Goal: Task Accomplishment & Management: Manage account settings

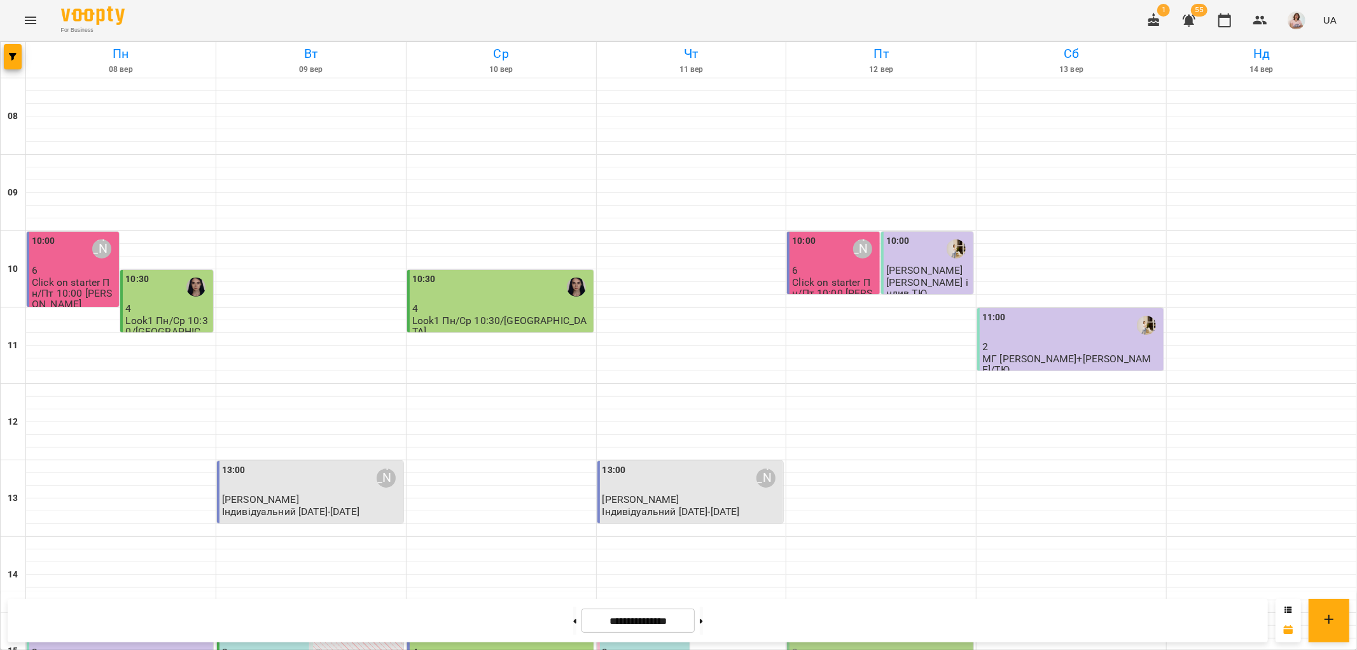
scroll to position [282, 0]
click at [492, 616] on div "15:00" at bounding box center [501, 630] width 179 height 29
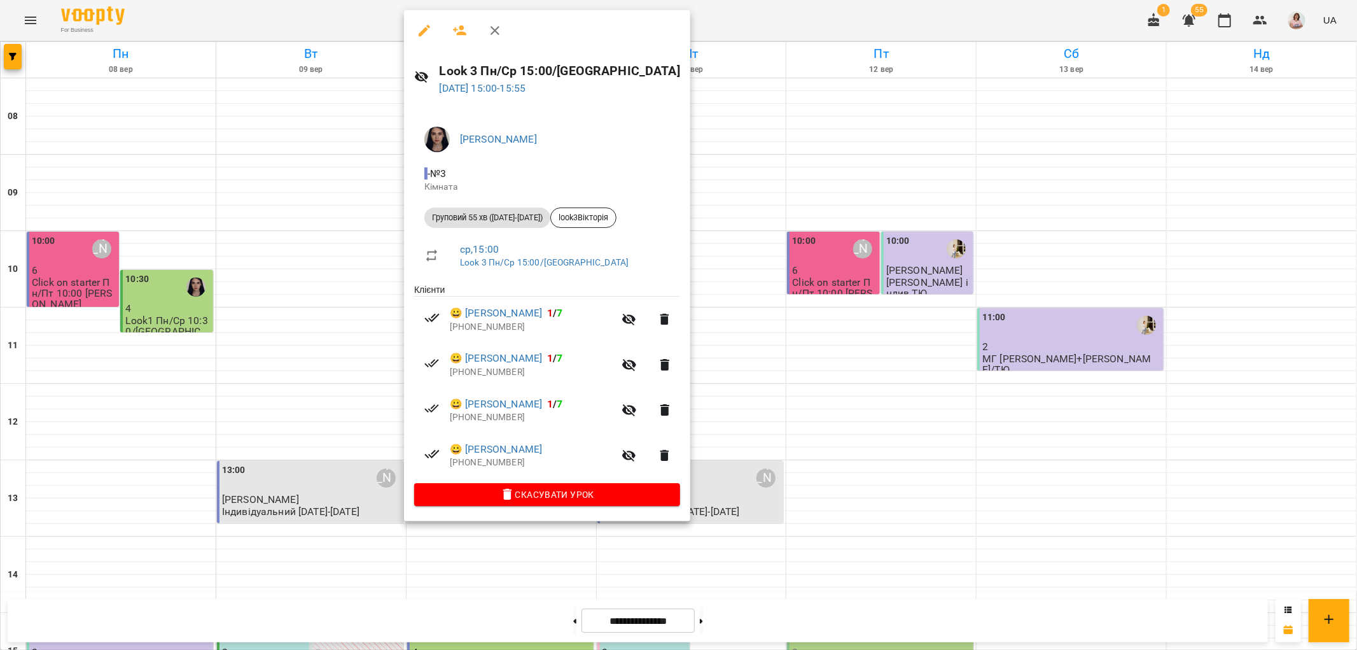
click at [494, 29] on icon "button" at bounding box center [495, 30] width 9 height 9
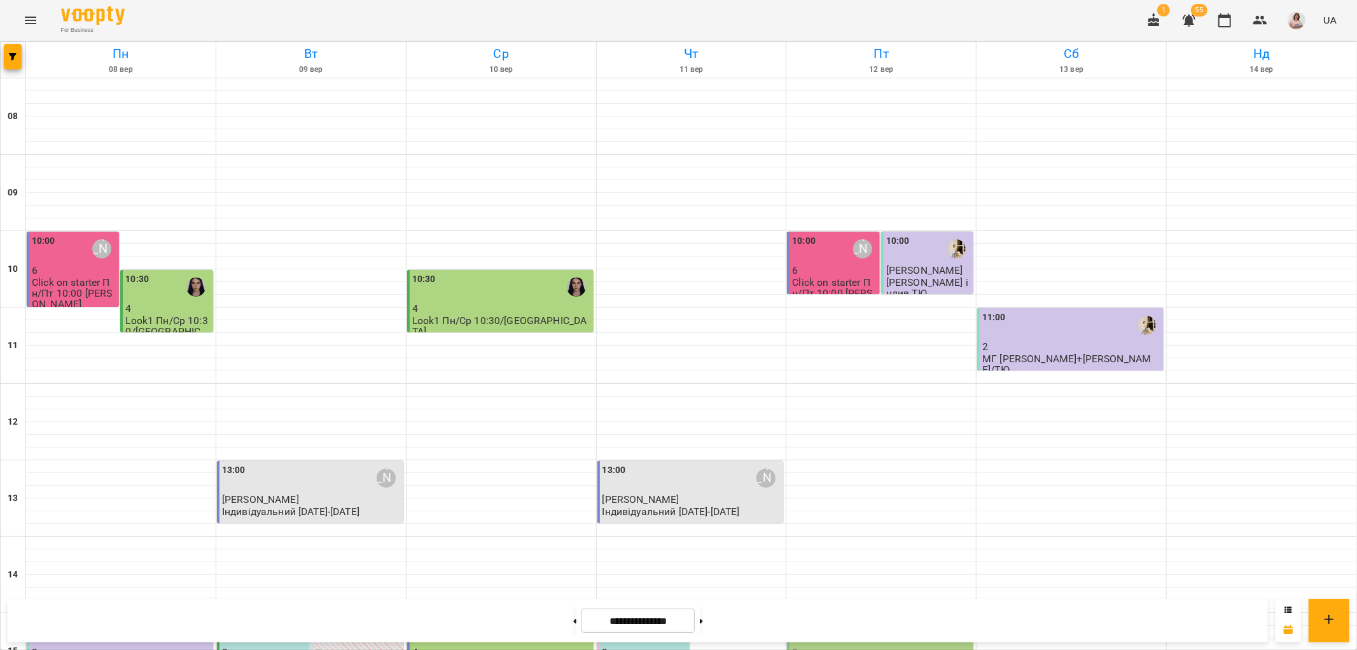
click at [633, 616] on div "15:00 [PERSON_NAME]" at bounding box center [645, 630] width 85 height 29
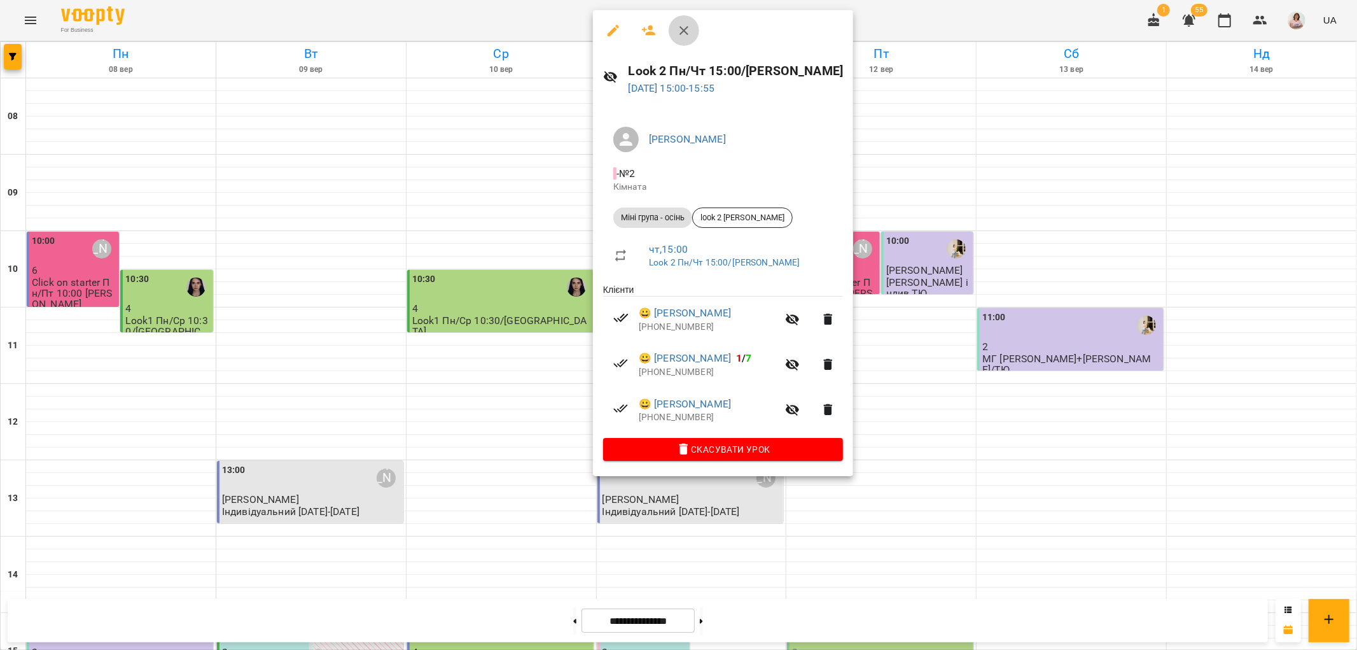
click at [685, 27] on icon "button" at bounding box center [683, 30] width 15 height 15
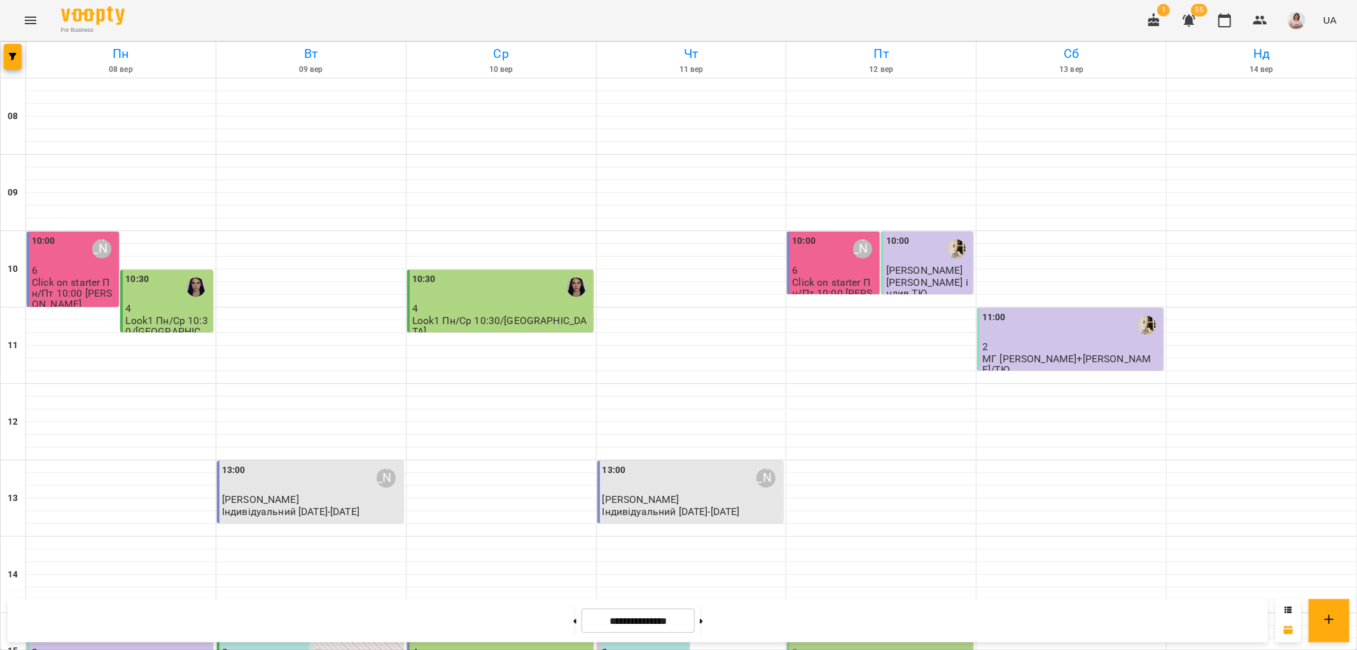
click at [507, 616] on div "15:00" at bounding box center [501, 630] width 179 height 29
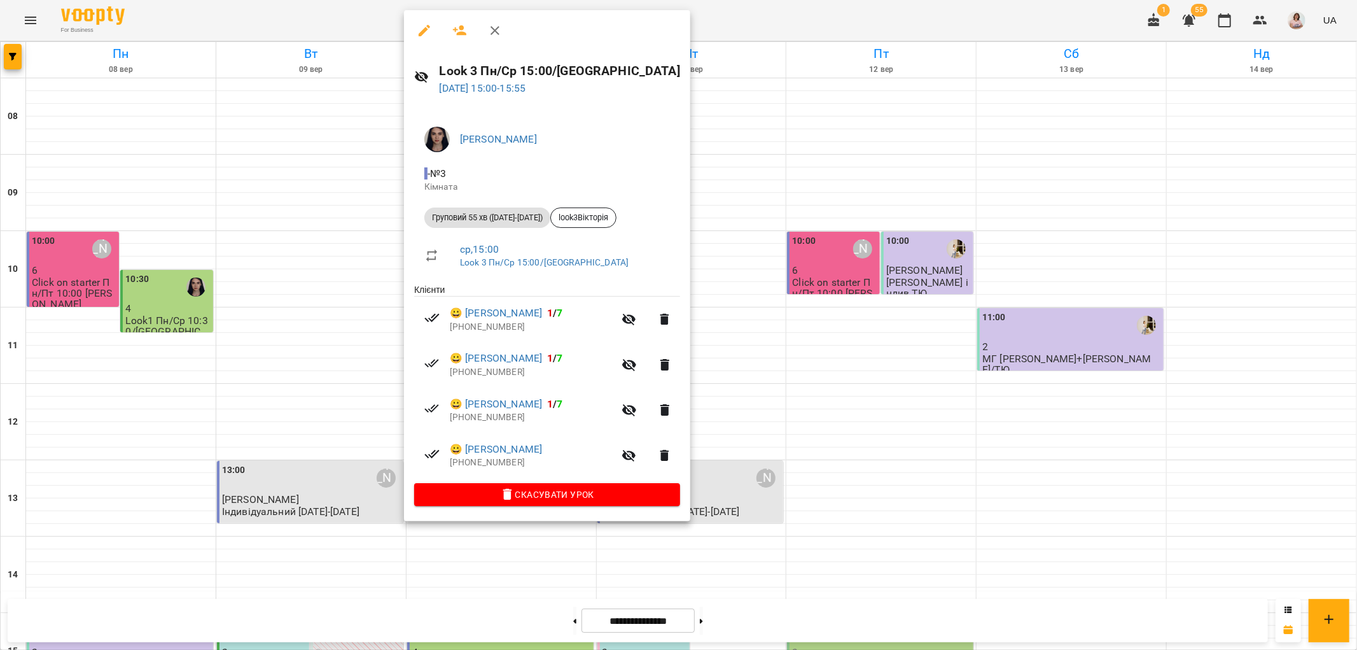
click at [494, 29] on icon "button" at bounding box center [494, 30] width 15 height 15
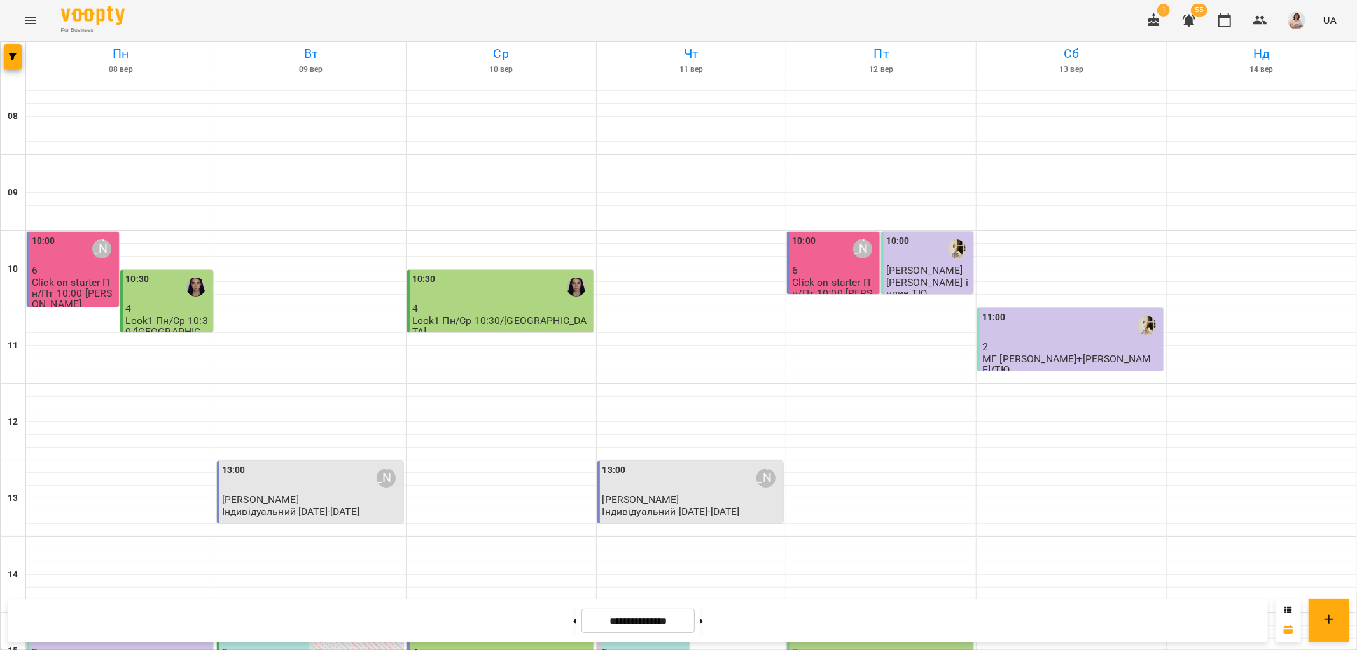
click at [520, 616] on div "15:00" at bounding box center [501, 630] width 179 height 29
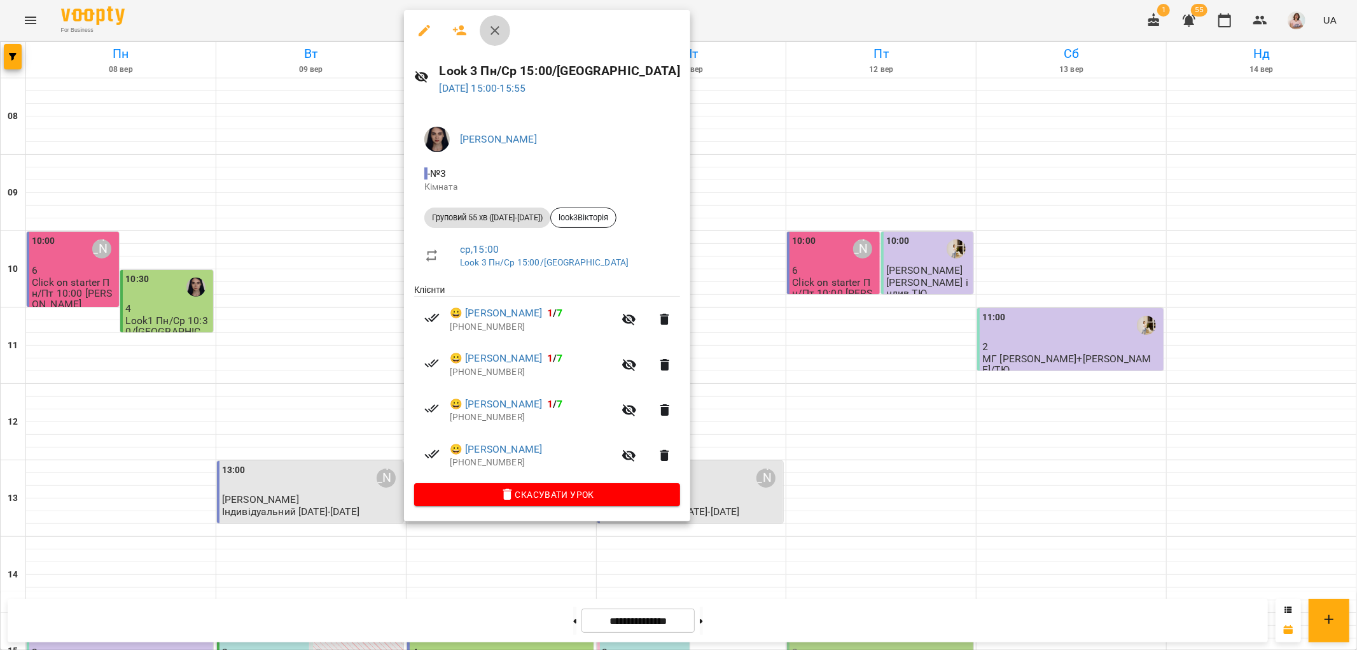
click at [495, 29] on icon "button" at bounding box center [495, 30] width 9 height 9
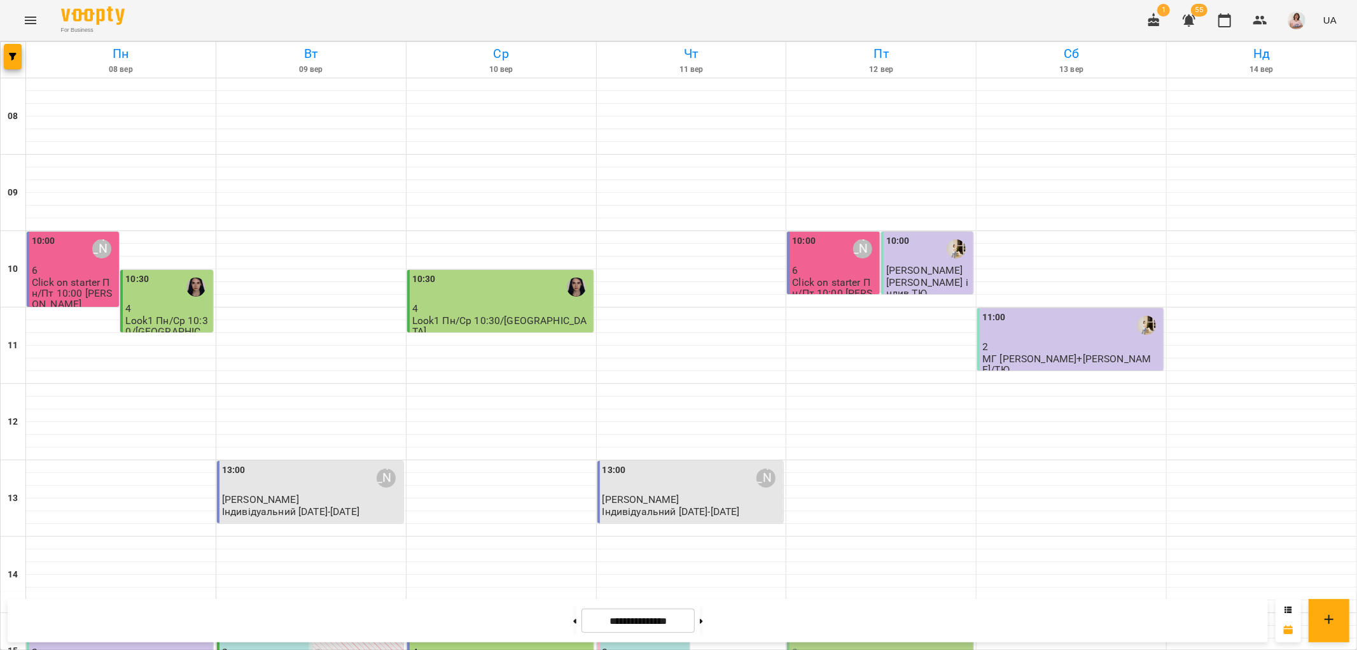
click at [684, 13] on div "For Business 1 55 UA" at bounding box center [678, 20] width 1357 height 41
click at [816, 258] on div "10:00 [PERSON_NAME]" at bounding box center [834, 248] width 85 height 29
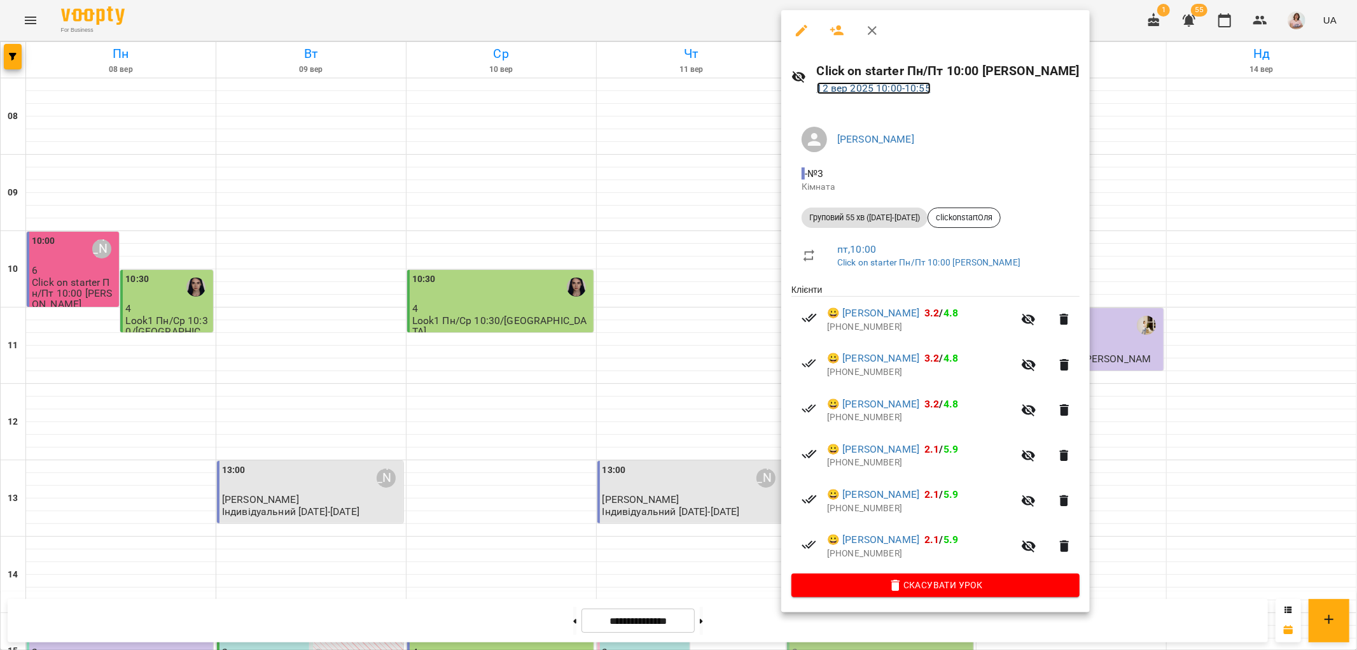
click at [875, 85] on link "[DATE] 10:00 - 10:55" at bounding box center [874, 88] width 114 height 12
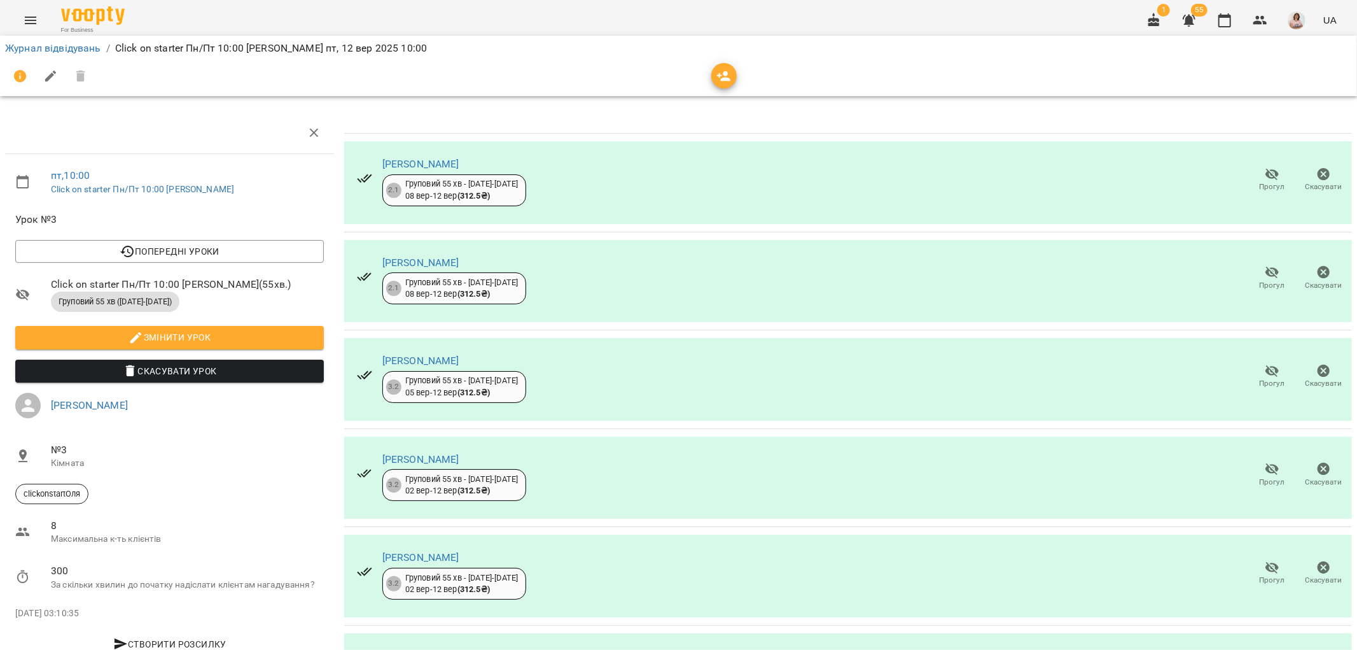
click at [1265, 270] on icon "button" at bounding box center [1272, 272] width 15 height 15
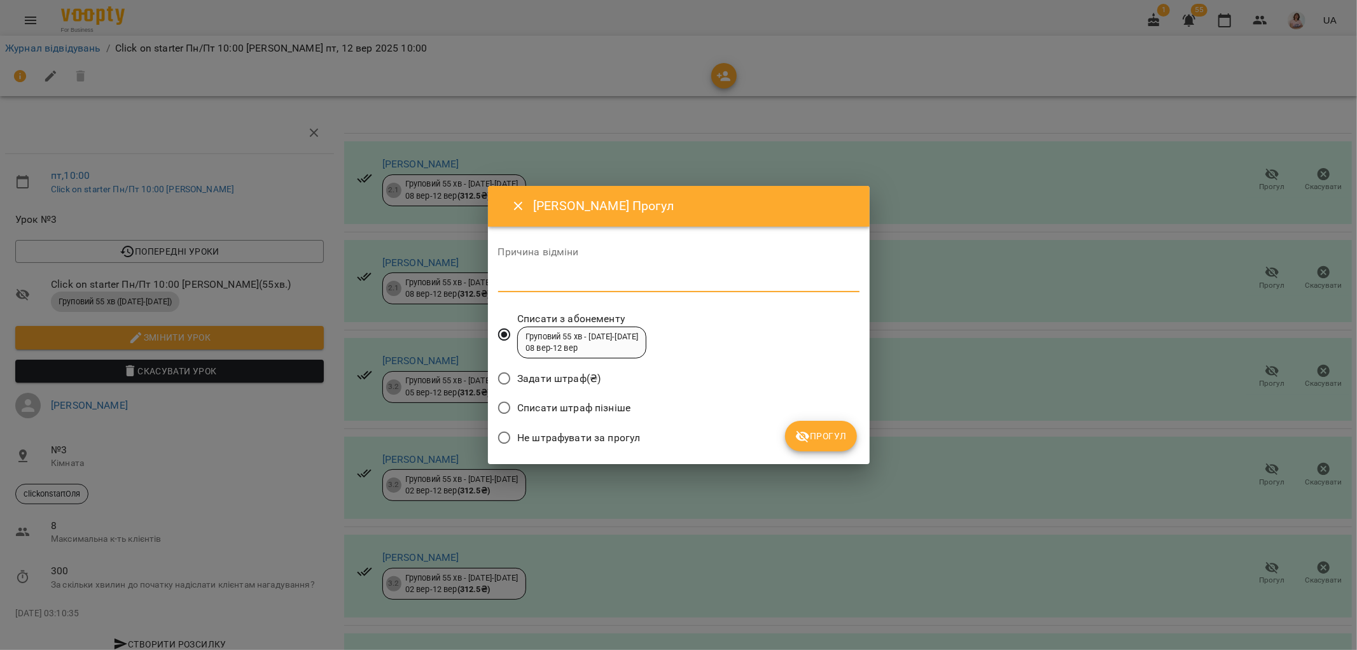
click at [526, 286] on textarea at bounding box center [678, 281] width 361 height 12
type textarea "*********"
click at [836, 424] on button "Прогул" at bounding box center [821, 436] width 72 height 31
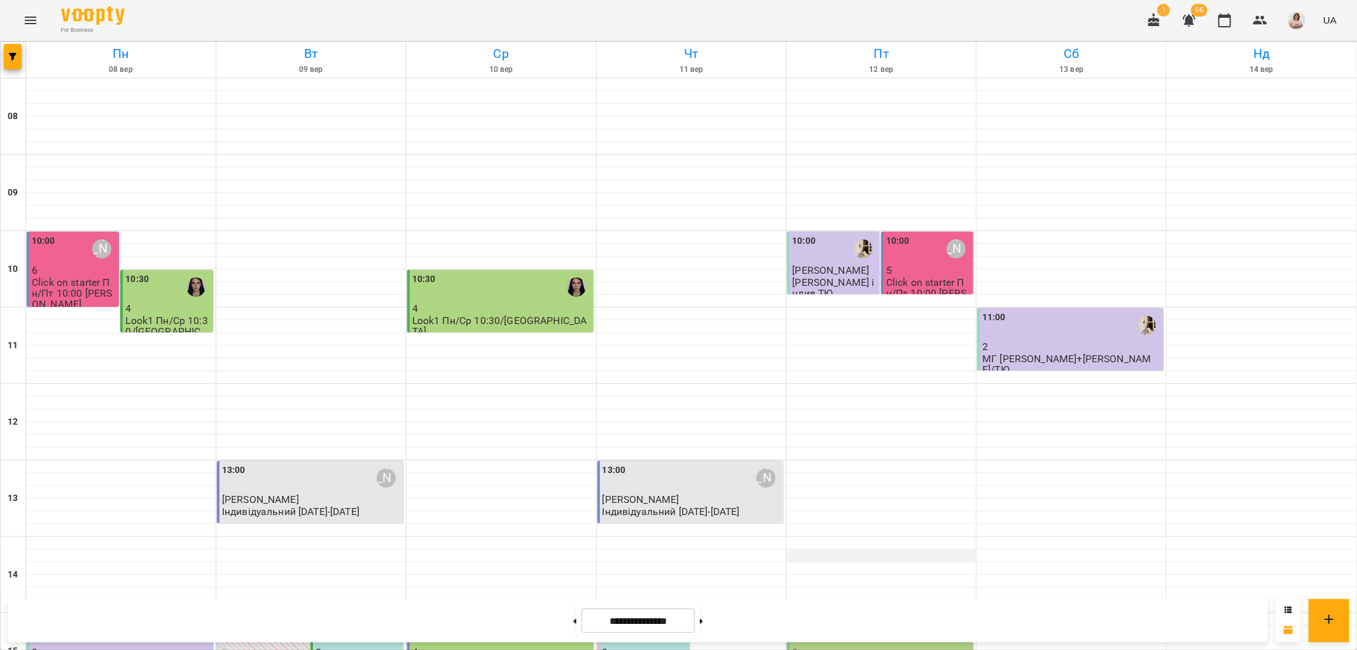
scroll to position [71, 0]
click at [904, 265] on p "5" at bounding box center [928, 270] width 85 height 11
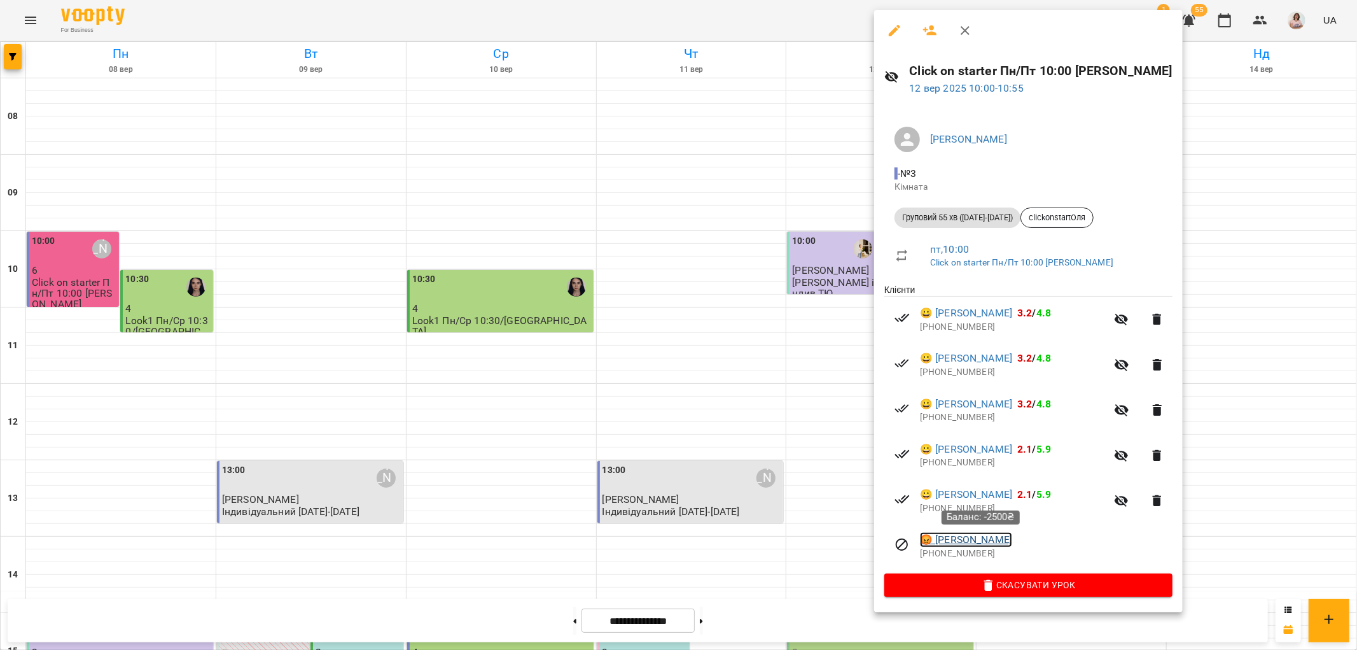
click at [961, 543] on link "😡 [PERSON_NAME]" at bounding box center [966, 539] width 92 height 15
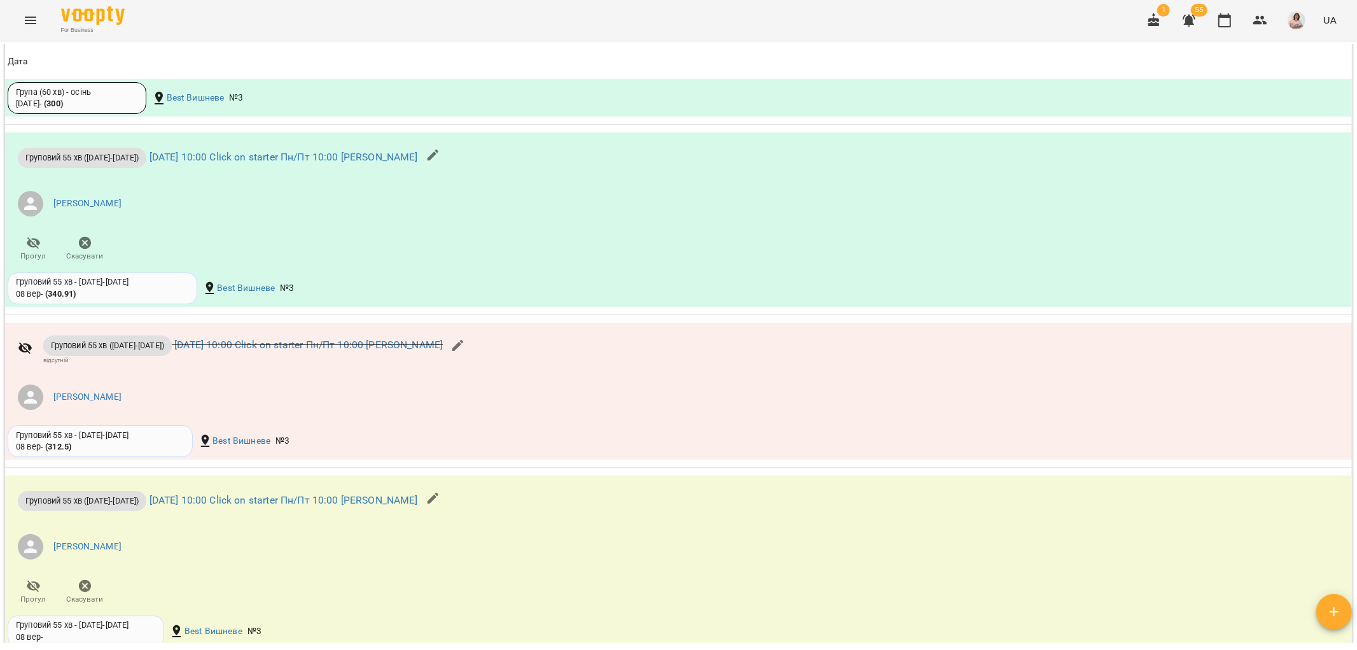
scroll to position [1201, 0]
